Goal: Information Seeking & Learning: Learn about a topic

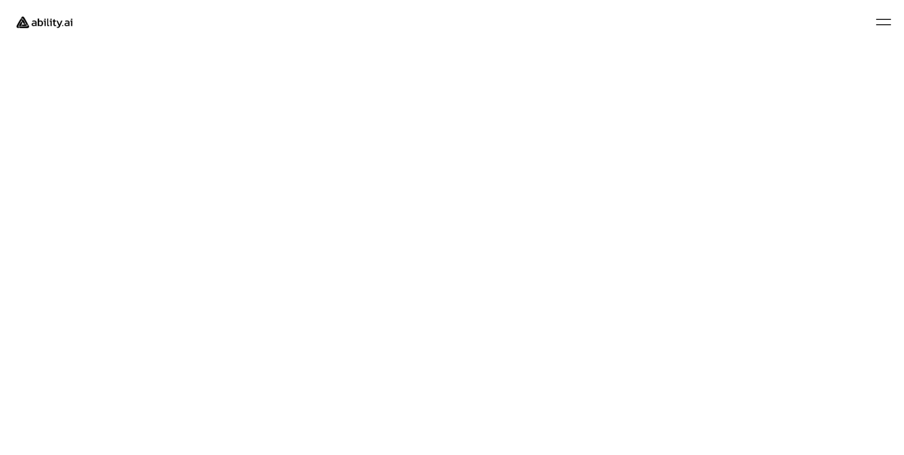
click at [55, 22] on img at bounding box center [45, 22] width 72 height 27
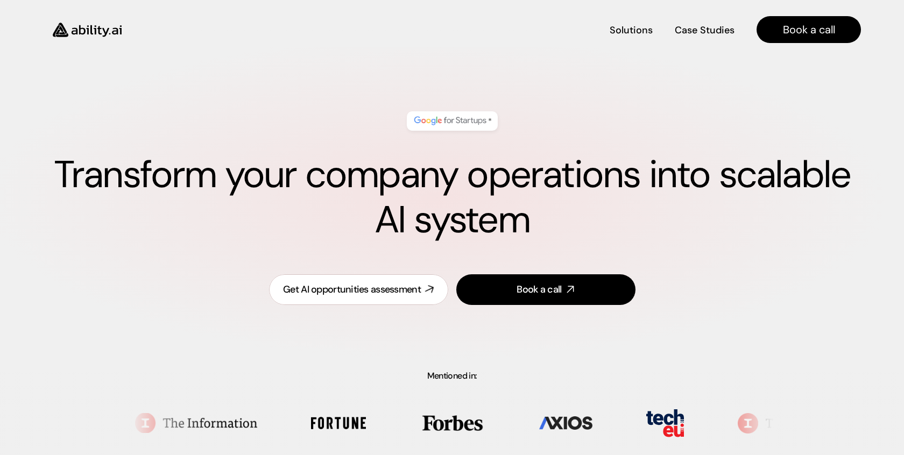
click at [409, 290] on div "Get AI opportunities assessment" at bounding box center [352, 289] width 138 height 13
